Goal: Information Seeking & Learning: Learn about a topic

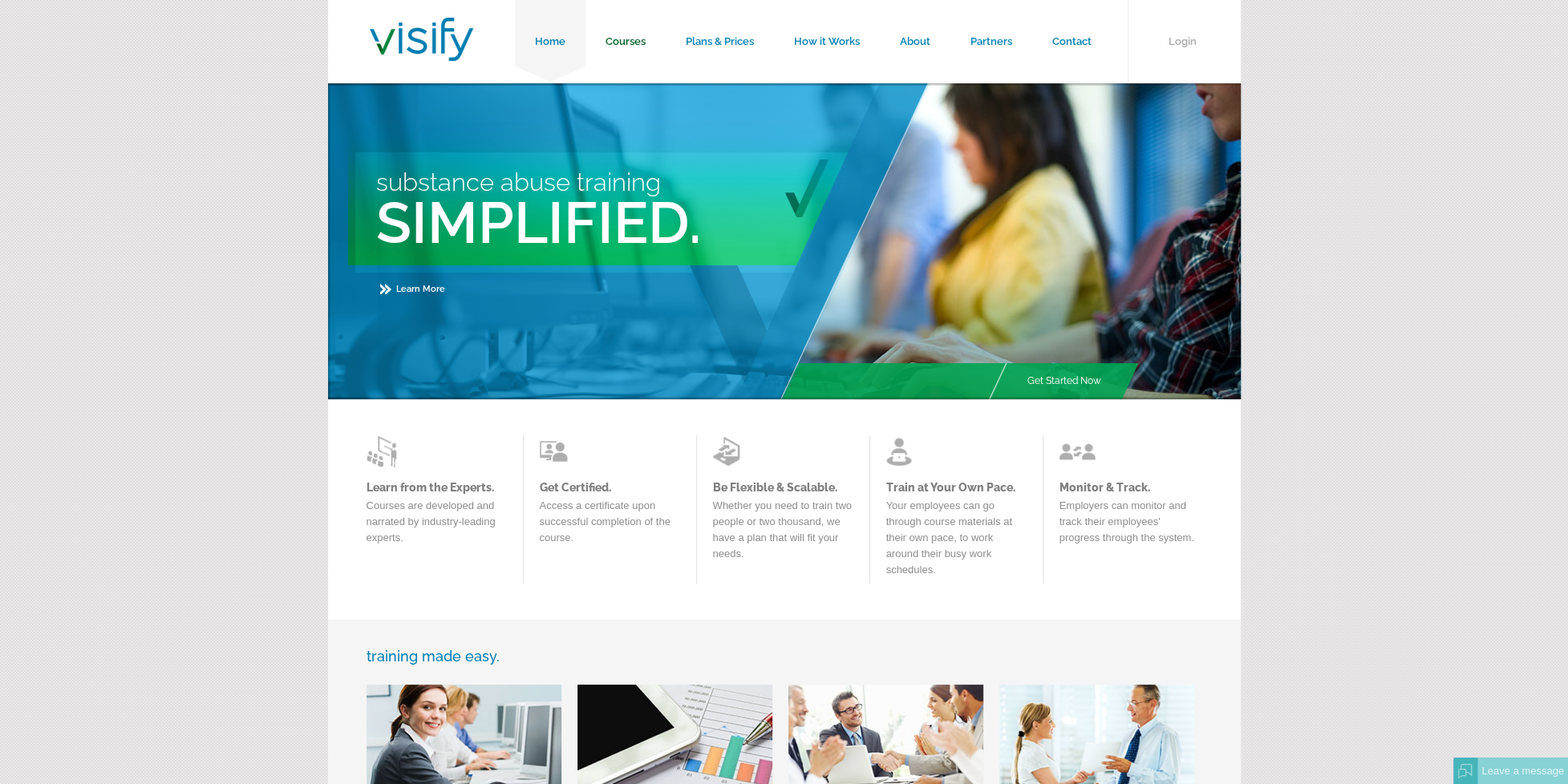
click at [622, 47] on link "Courses" at bounding box center [625, 42] width 80 height 83
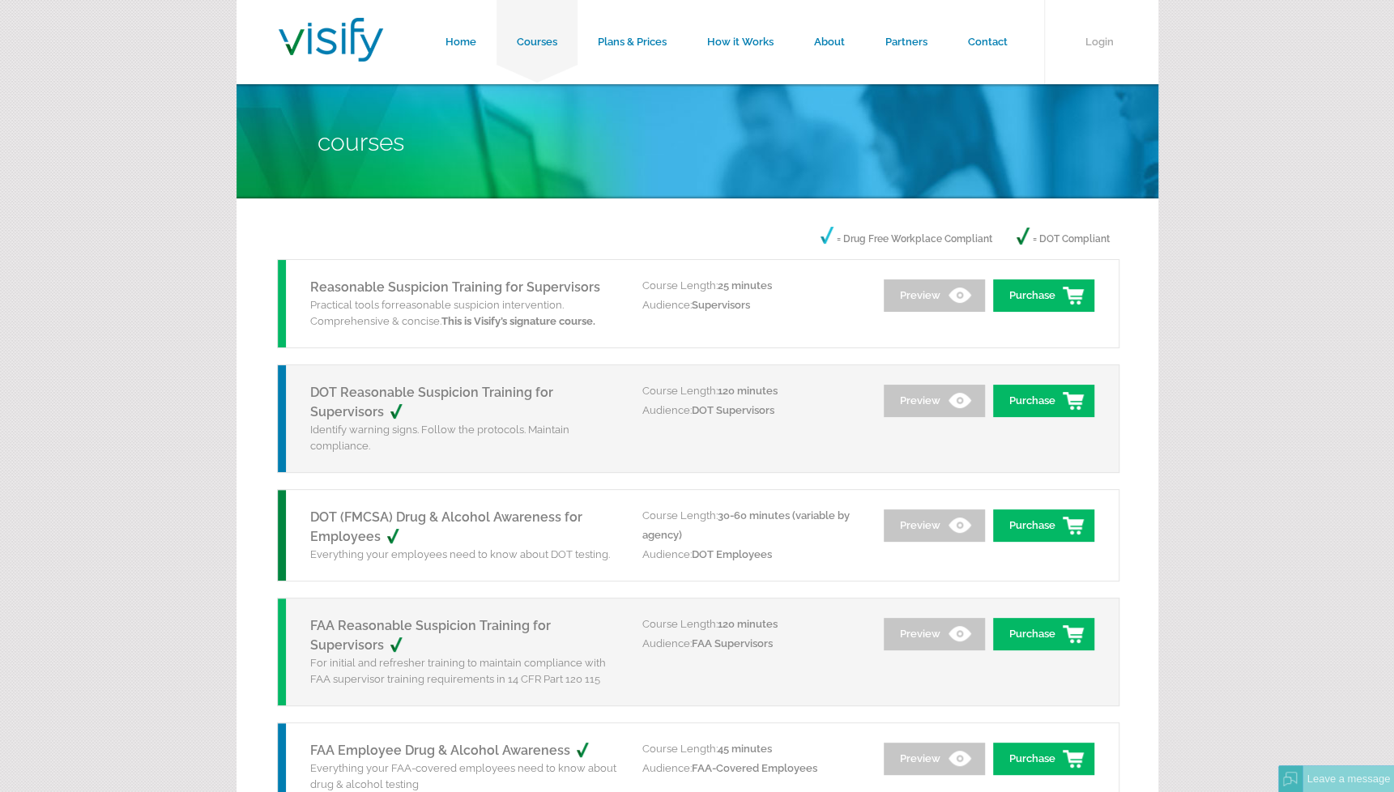
click at [484, 518] on link "DOT (FMCSA) Drug & Alcohol Awareness for Employees" at bounding box center [446, 526] width 272 height 35
click at [394, 284] on link "Reasonable Suspicion Training for Supervisors" at bounding box center [455, 286] width 290 height 15
